Goal: Navigation & Orientation: Find specific page/section

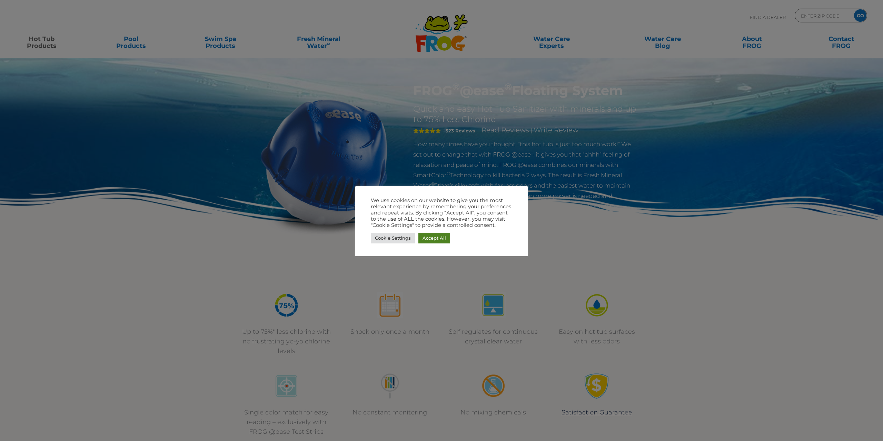
click at [429, 236] on link "Accept All" at bounding box center [434, 238] width 32 height 11
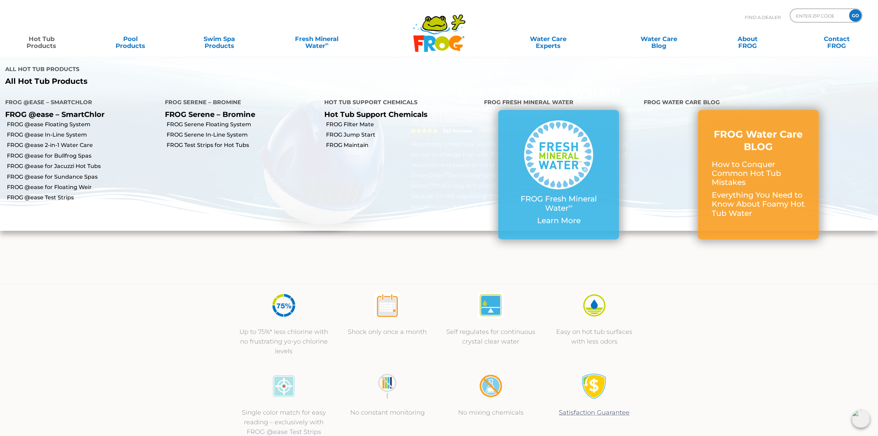
click at [42, 43] on link "Hot Tub Products" at bounding box center [41, 39] width 69 height 14
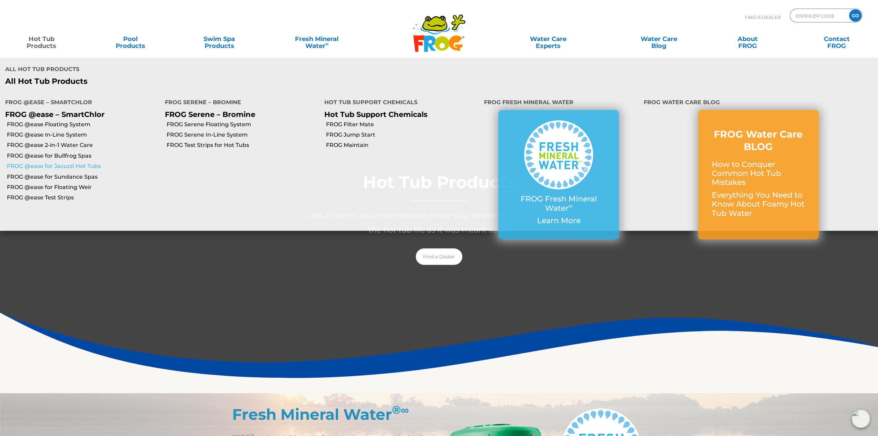
click at [81, 168] on link "FROG @ease for Jacuzzi Hot Tubs" at bounding box center [83, 166] width 153 height 8
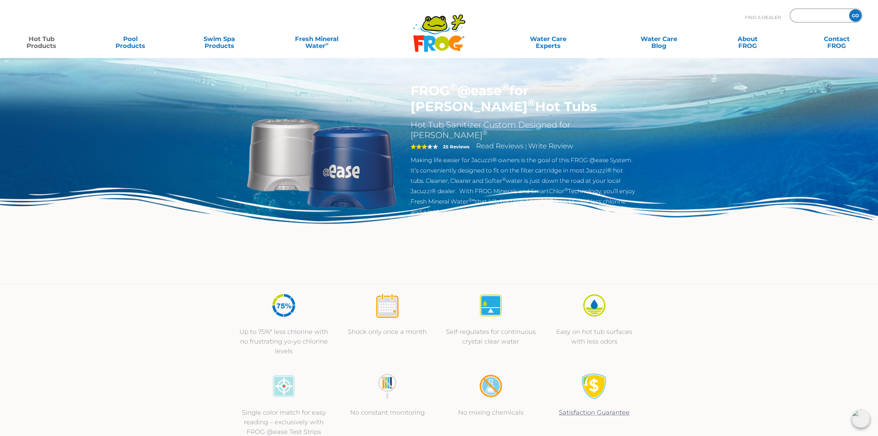
click at [820, 16] on input "Zip Code Form" at bounding box center [818, 16] width 47 height 10
type input "53511"
click at [849, 9] on input "GO" at bounding box center [855, 15] width 12 height 12
click at [854, 14] on input "GO" at bounding box center [855, 15] width 12 height 12
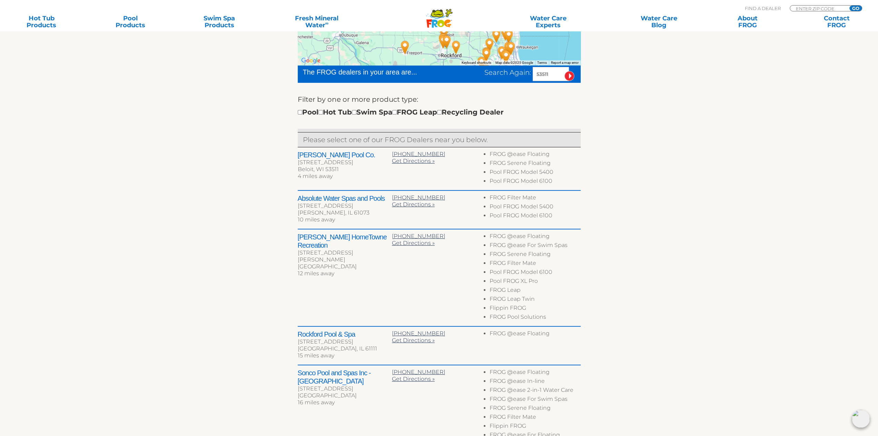
scroll to position [207, 0]
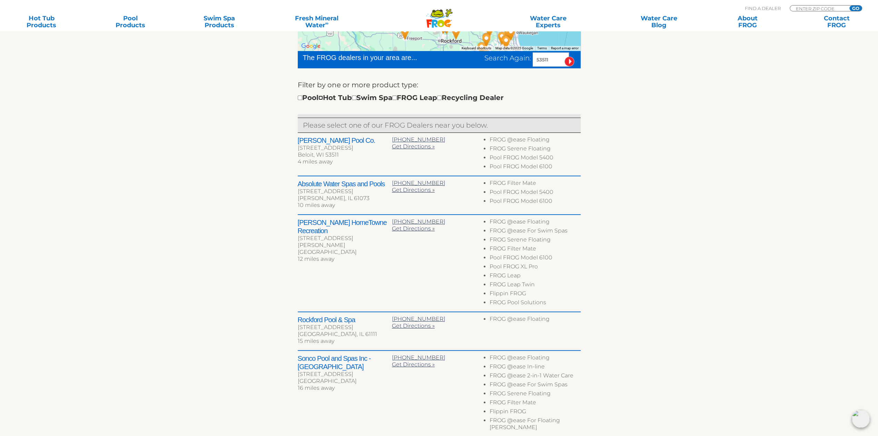
click at [323, 98] on input "checkbox" at bounding box center [320, 98] width 4 height 4
checkbox input "true"
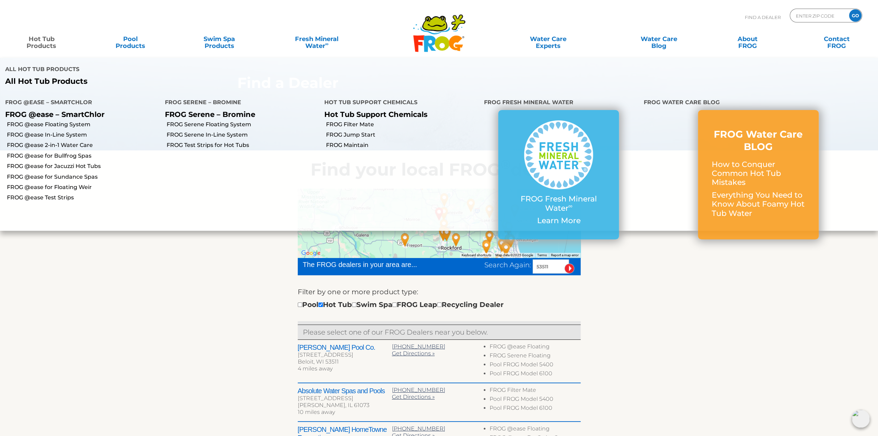
click at [34, 44] on link "Hot Tub Products" at bounding box center [41, 39] width 69 height 14
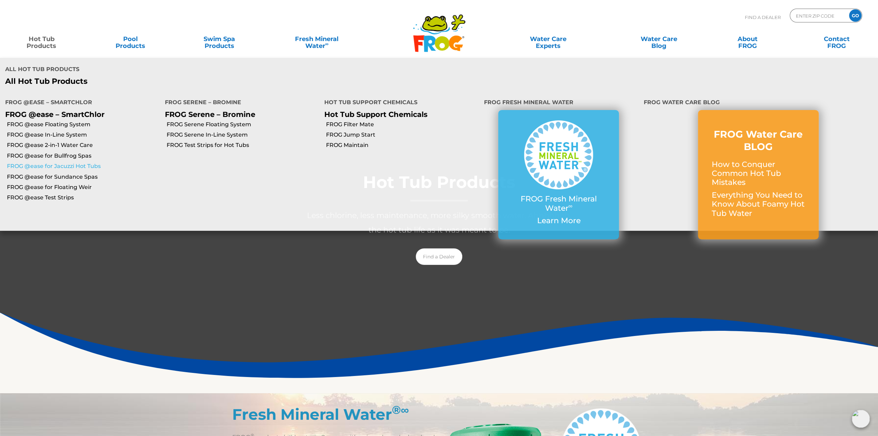
click at [63, 167] on link "FROG @ease for Jacuzzi Hot Tubs" at bounding box center [83, 166] width 153 height 8
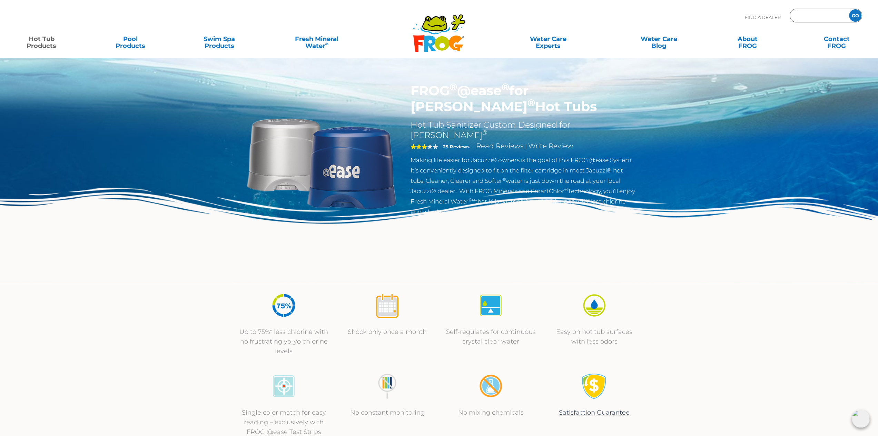
click at [807, 18] on input "Zip Code Form" at bounding box center [818, 16] width 47 height 10
type input "53511"
click at [857, 16] on input "GO" at bounding box center [855, 15] width 12 height 12
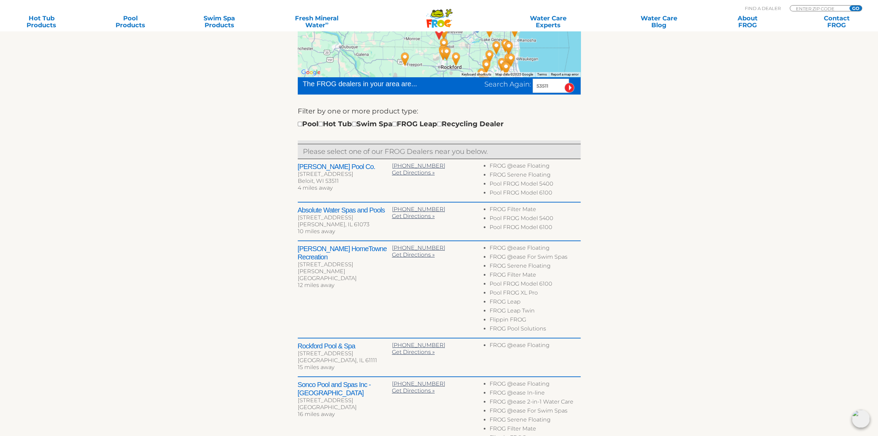
scroll to position [207, 0]
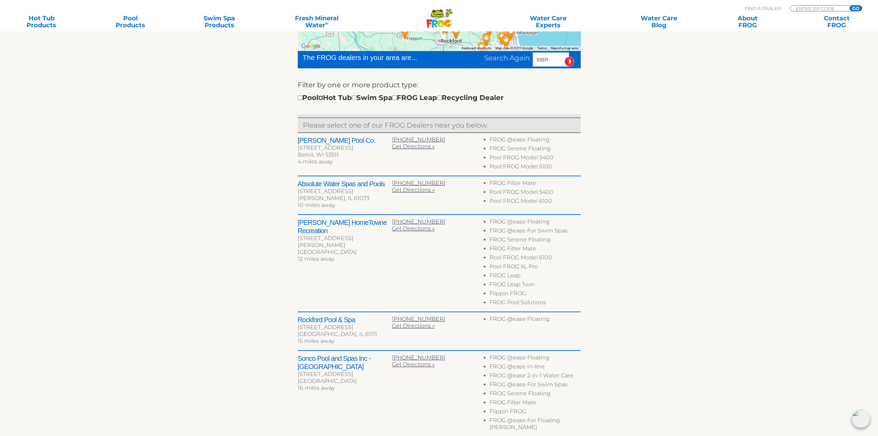
click at [323, 98] on input "checkbox" at bounding box center [320, 98] width 4 height 4
checkbox input "true"
click at [567, 59] on input "image" at bounding box center [569, 62] width 10 height 10
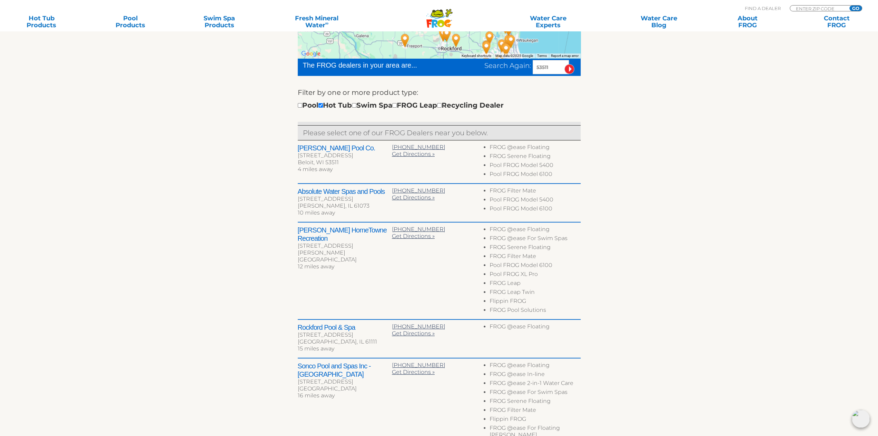
scroll to position [189, 0]
